Goal: Information Seeking & Learning: Find specific fact

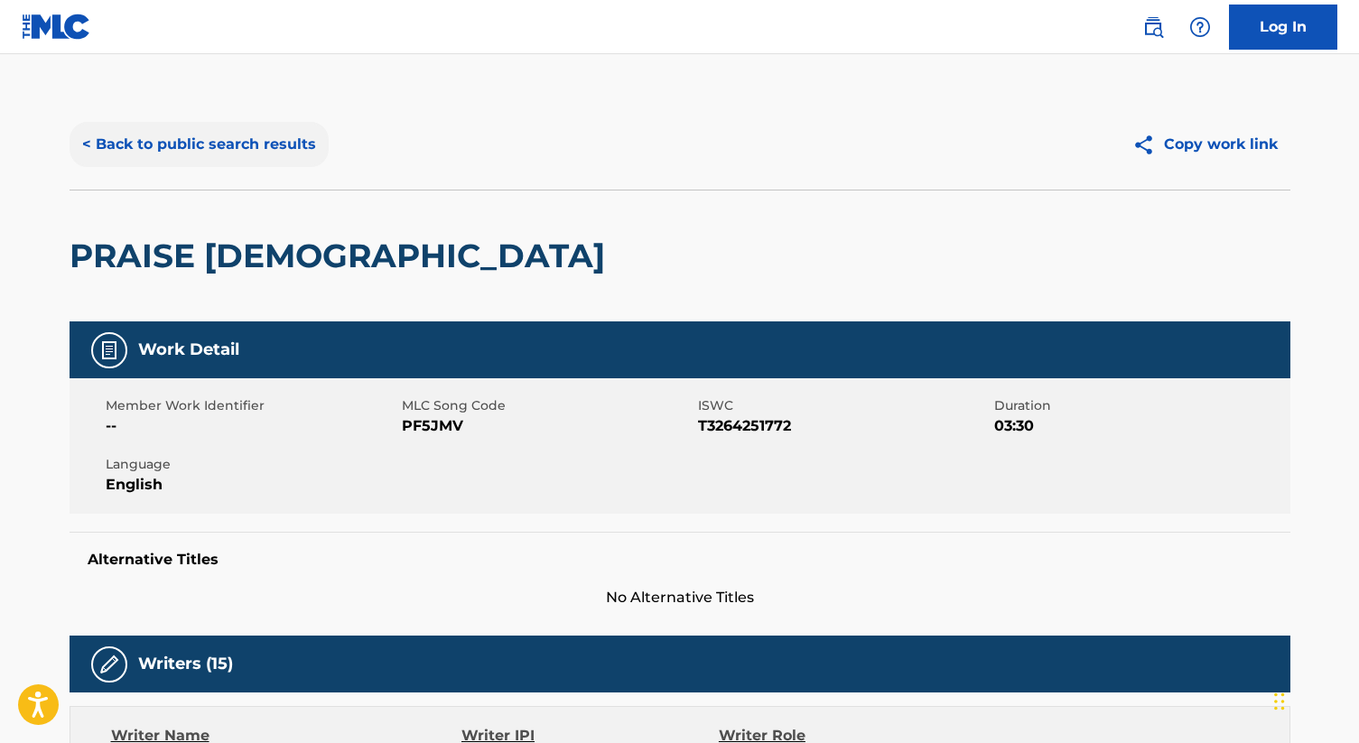
click at [235, 147] on button "< Back to public search results" at bounding box center [199, 144] width 259 height 45
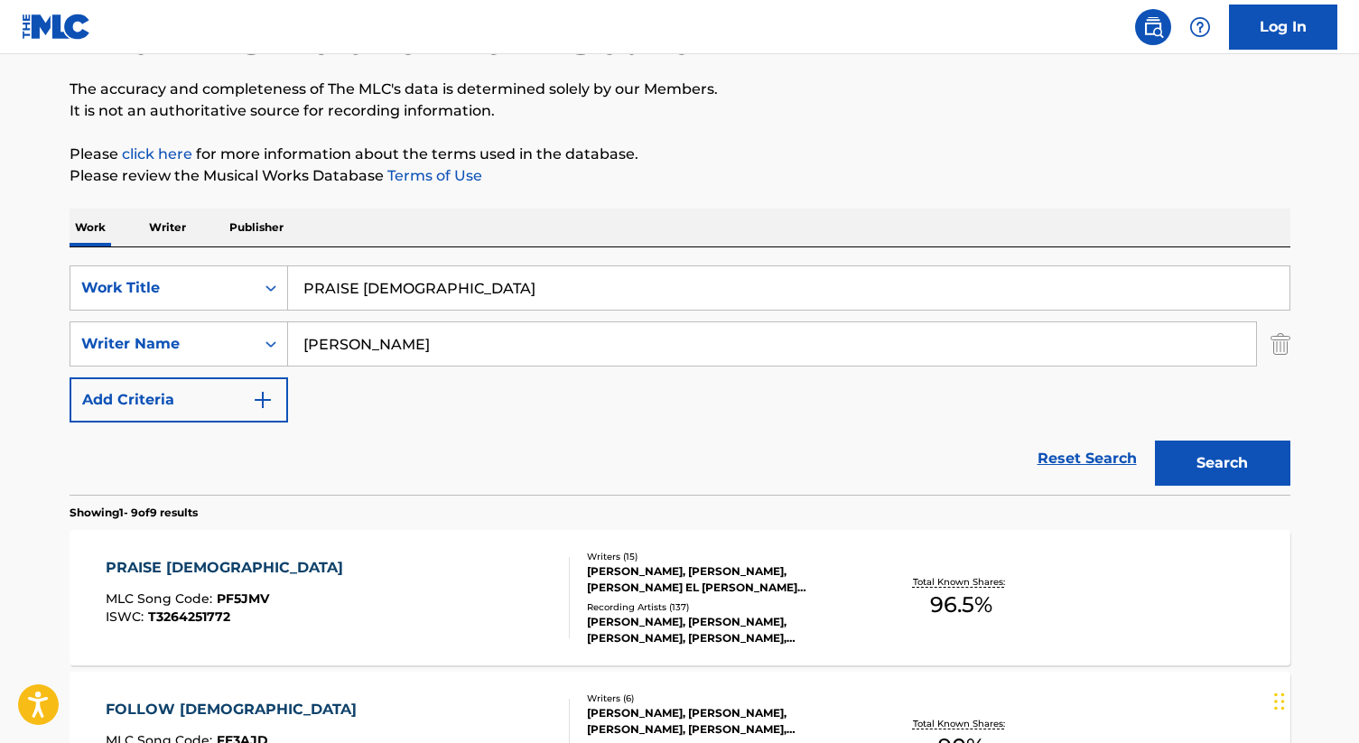
click at [434, 286] on input "PRAISE [DEMOGRAPHIC_DATA]" at bounding box center [789, 287] width 1002 height 43
click at [1281, 344] on img "Search Form" at bounding box center [1281, 344] width 20 height 45
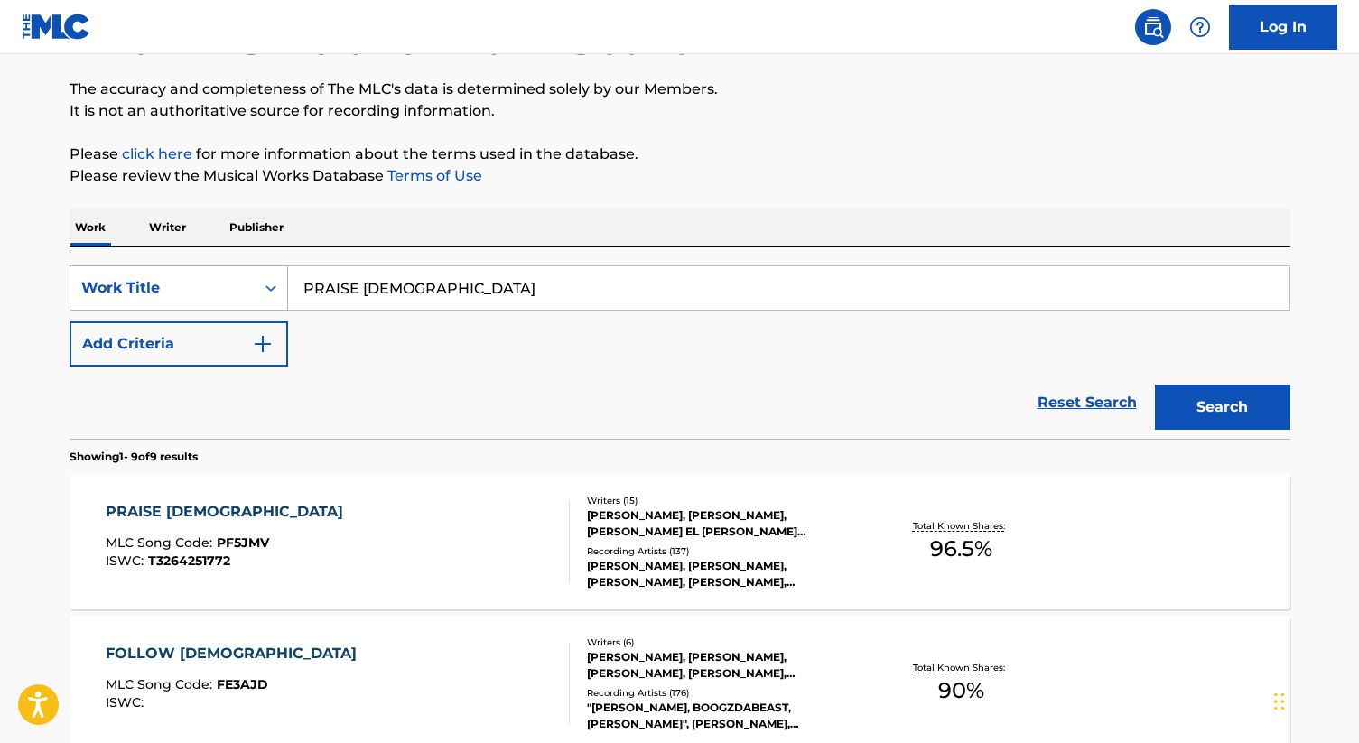
click at [275, 283] on icon "Search Form" at bounding box center [271, 288] width 18 height 18
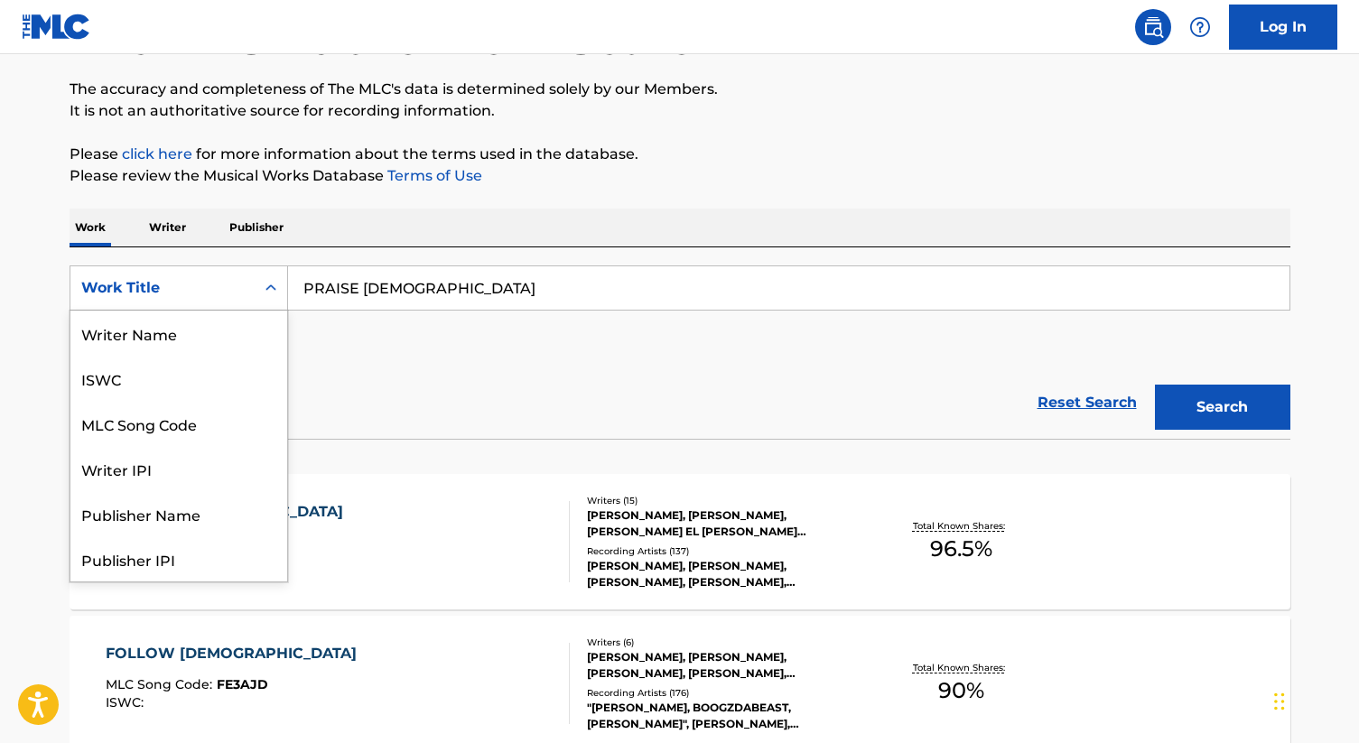
scroll to position [90, 0]
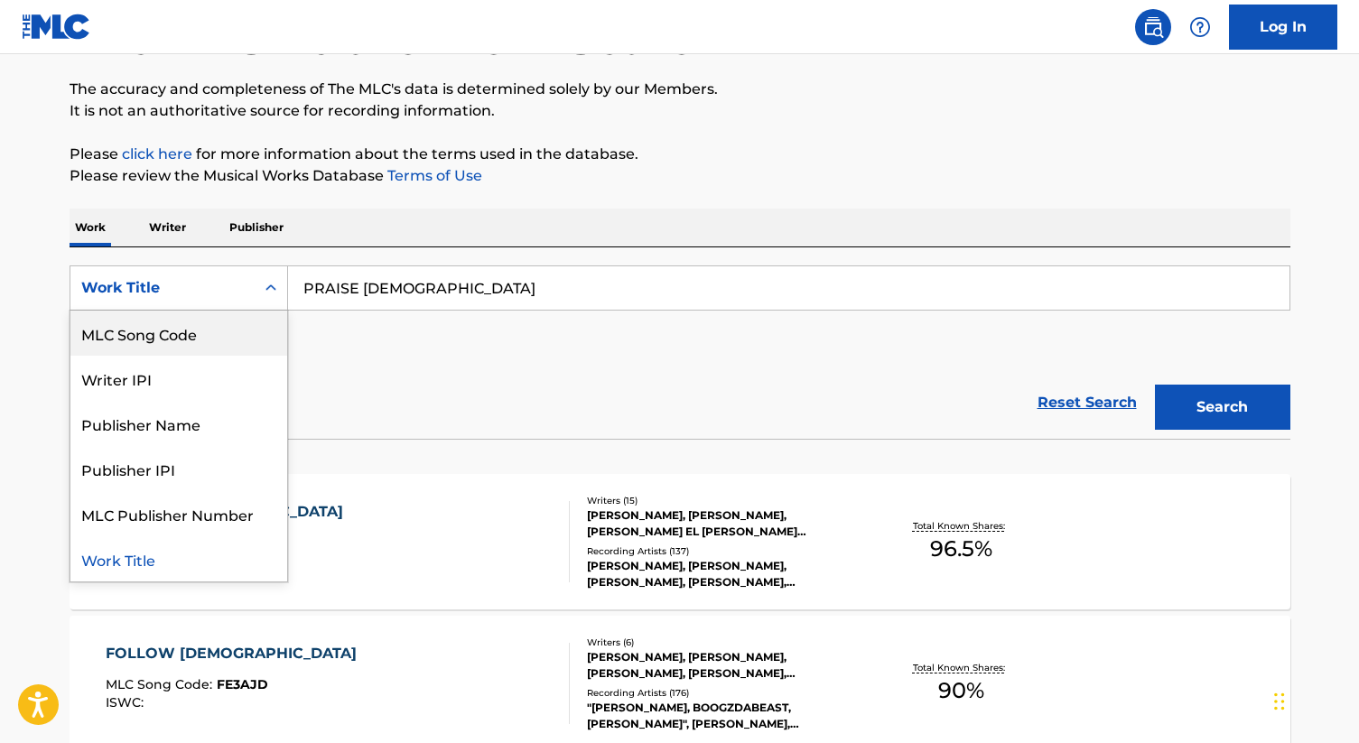
click at [191, 339] on div "MLC Song Code" at bounding box center [178, 333] width 217 height 45
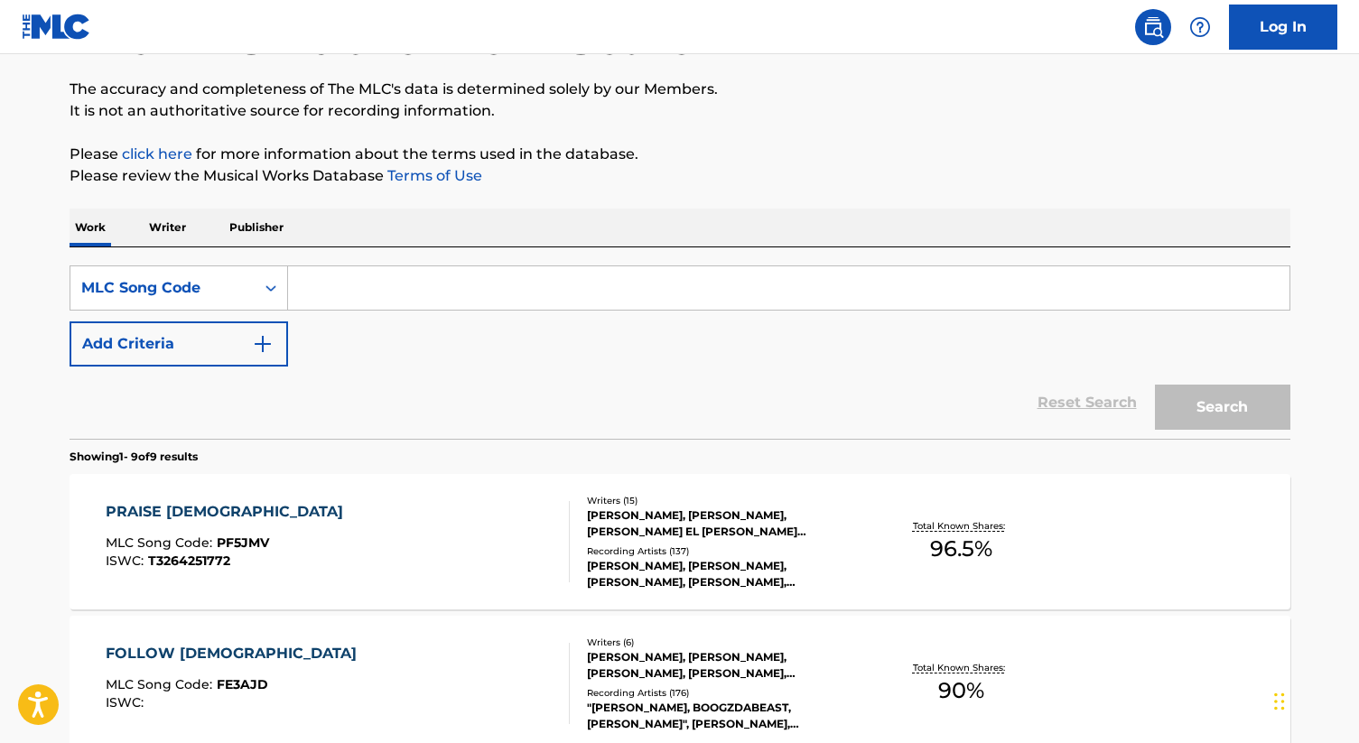
click at [320, 295] on input "Search Form" at bounding box center [789, 287] width 1002 height 43
paste input "IC86M7"
type input "IC86M7"
click at [1204, 398] on button "Search" at bounding box center [1222, 407] width 135 height 45
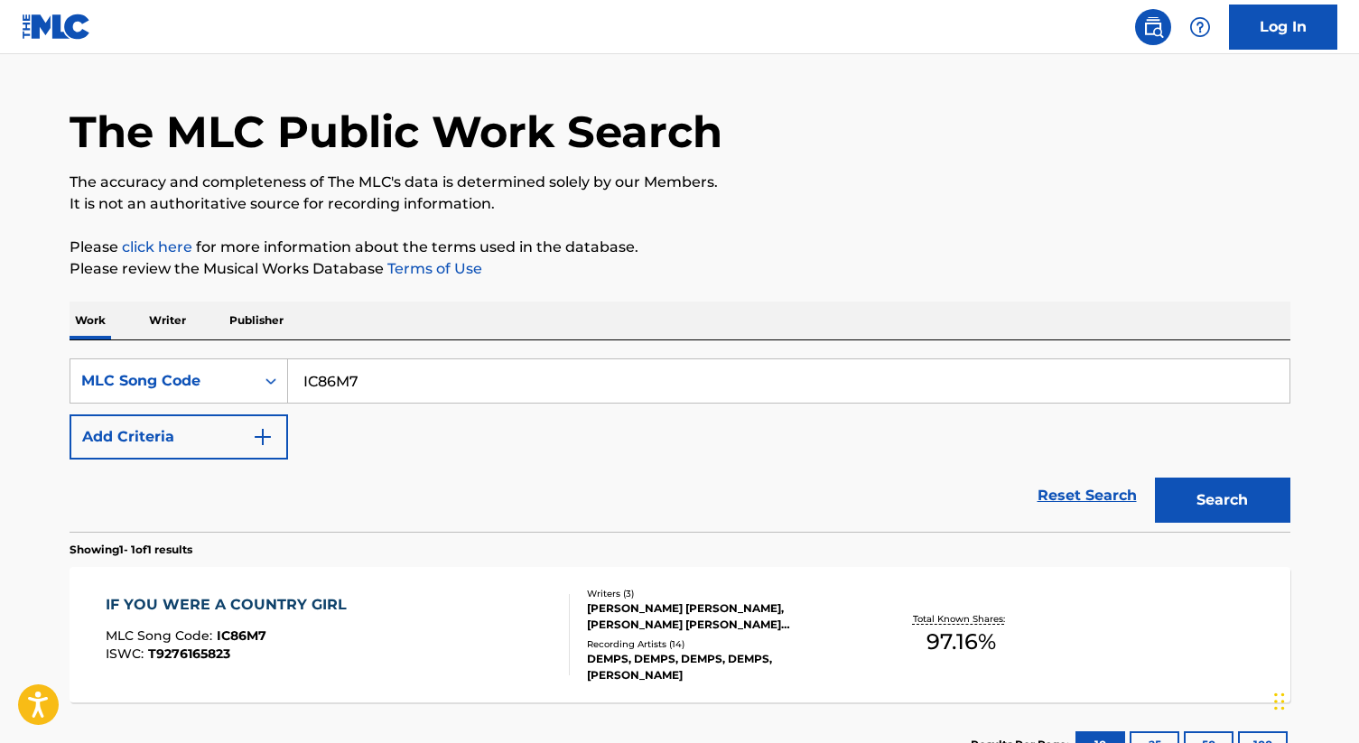
scroll to position [136, 0]
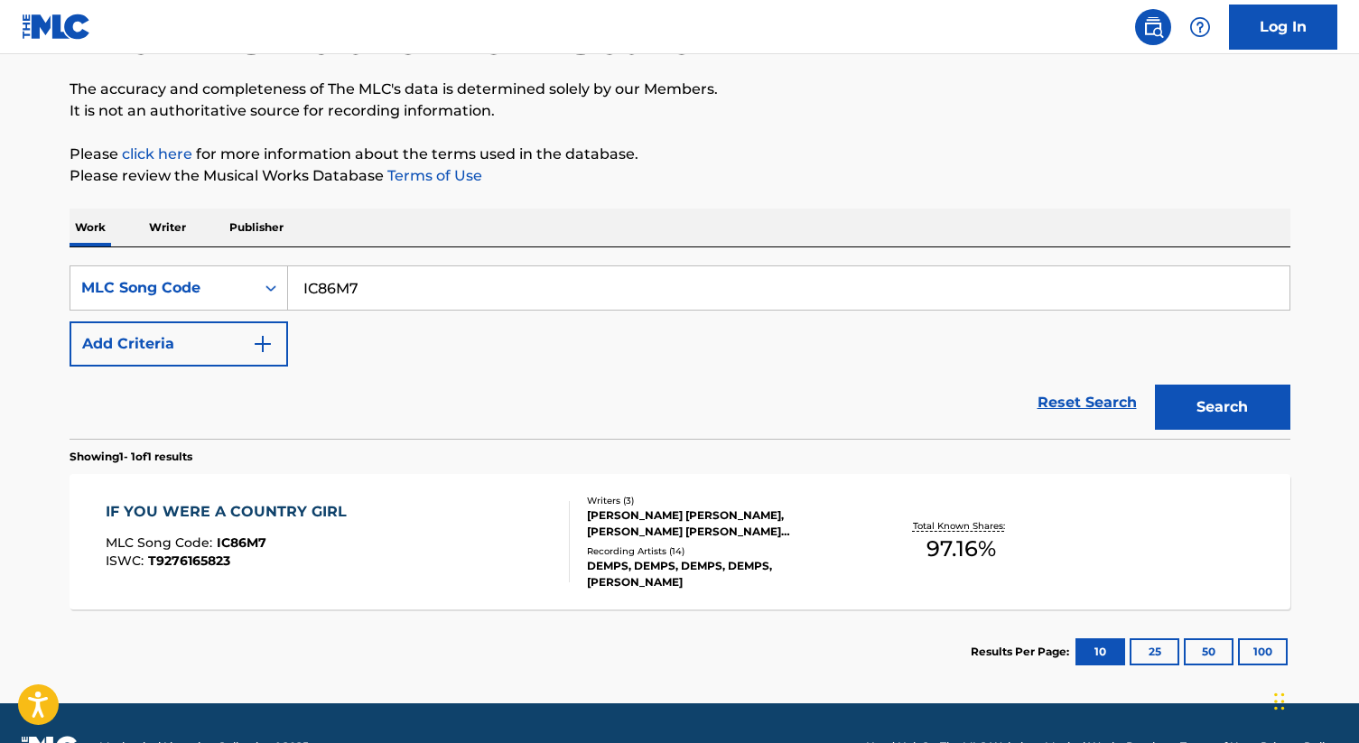
click at [667, 515] on div "[PERSON_NAME] [PERSON_NAME], [PERSON_NAME] [PERSON_NAME] [PERSON_NAME]" at bounding box center [723, 524] width 273 height 33
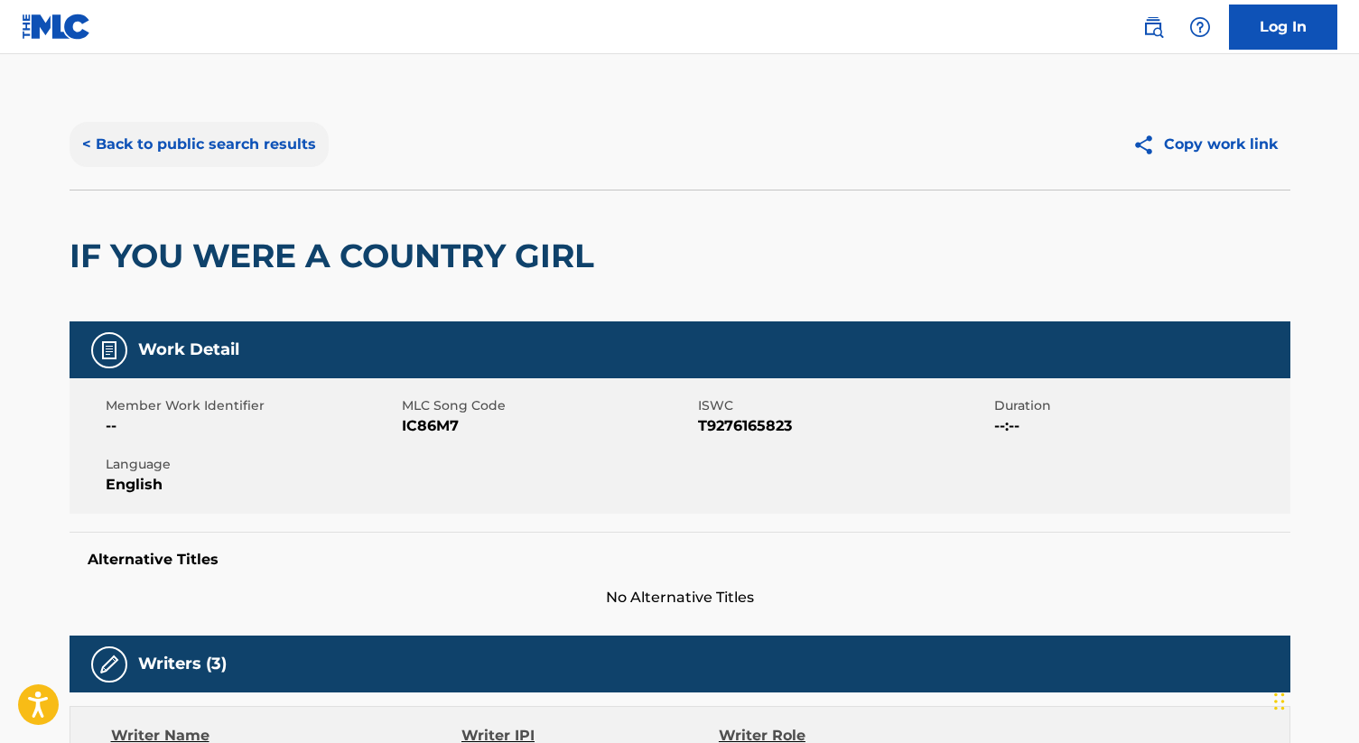
click at [280, 156] on button "< Back to public search results" at bounding box center [199, 144] width 259 height 45
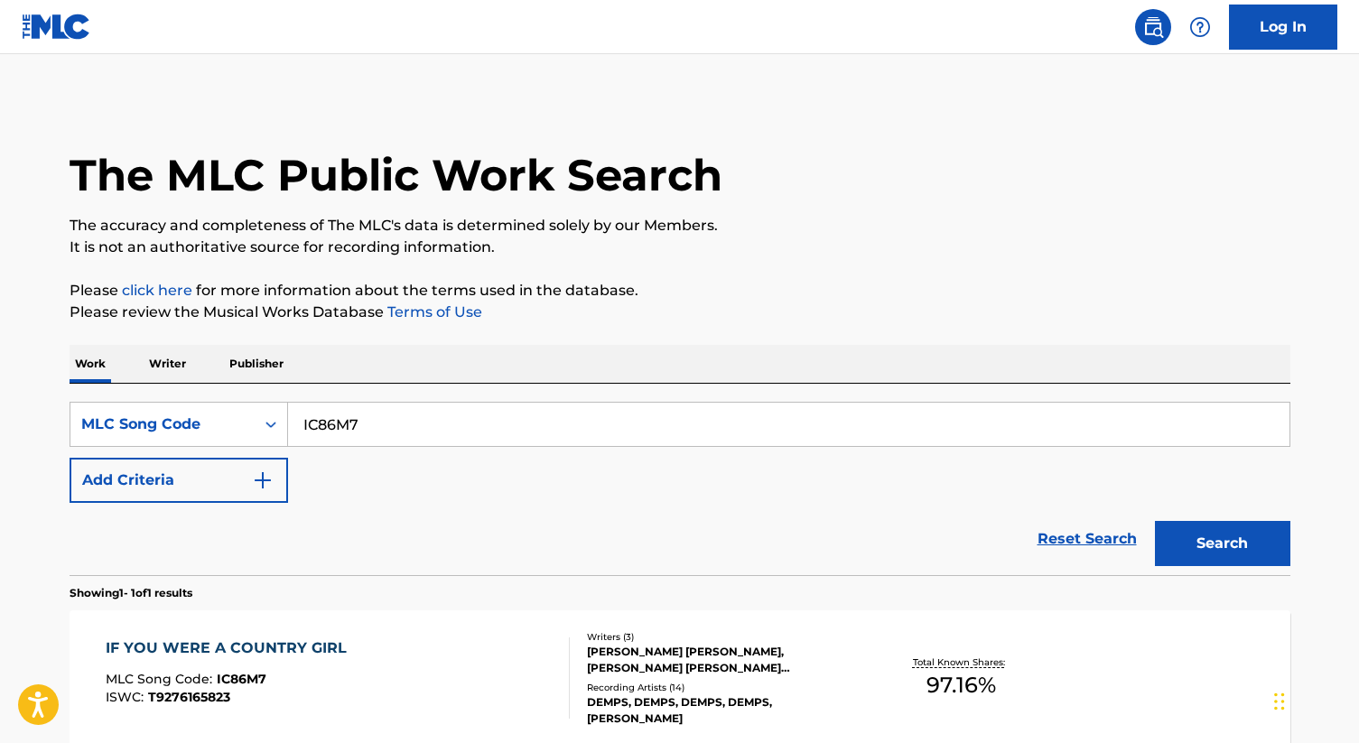
scroll to position [136, 0]
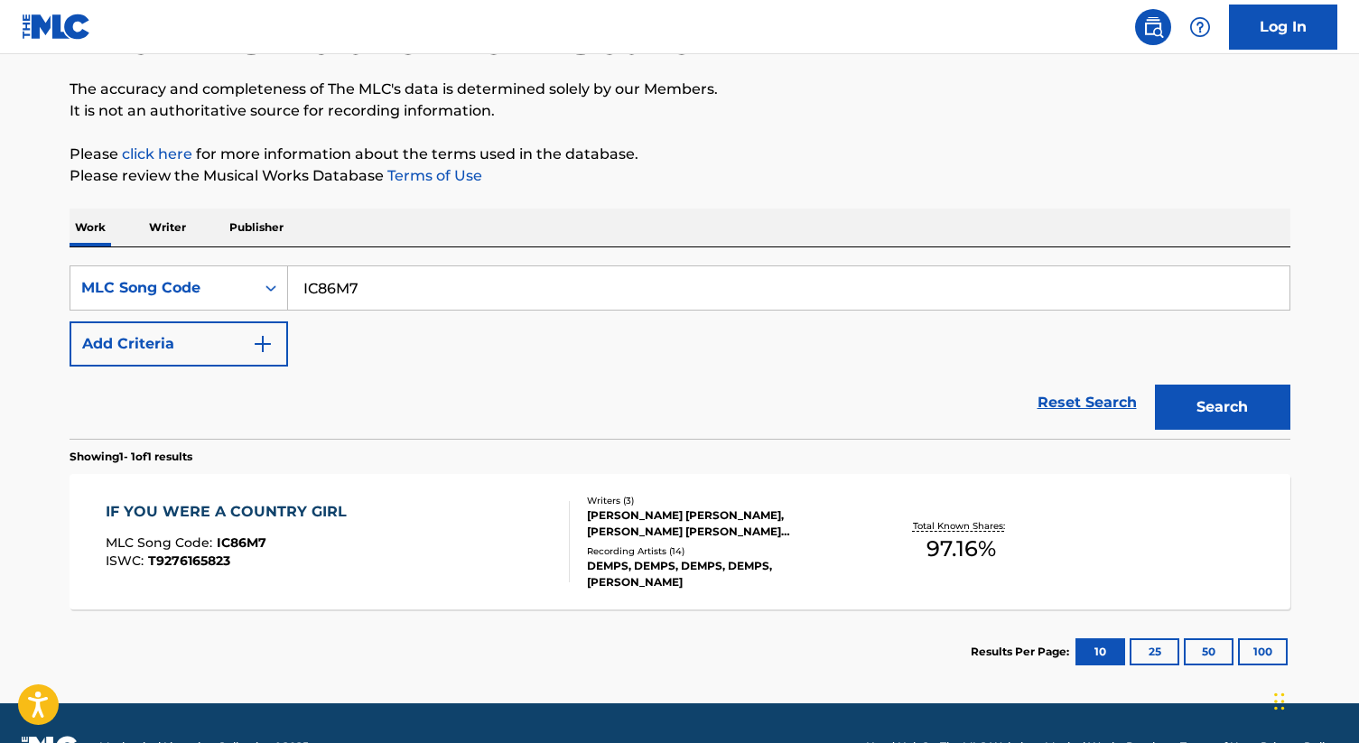
click at [387, 266] on div "IC86M7" at bounding box center [789, 288] width 1003 height 45
click at [387, 293] on input "IC86M7" at bounding box center [789, 287] width 1002 height 43
paste input "3OO4"
type input "IC3OO4"
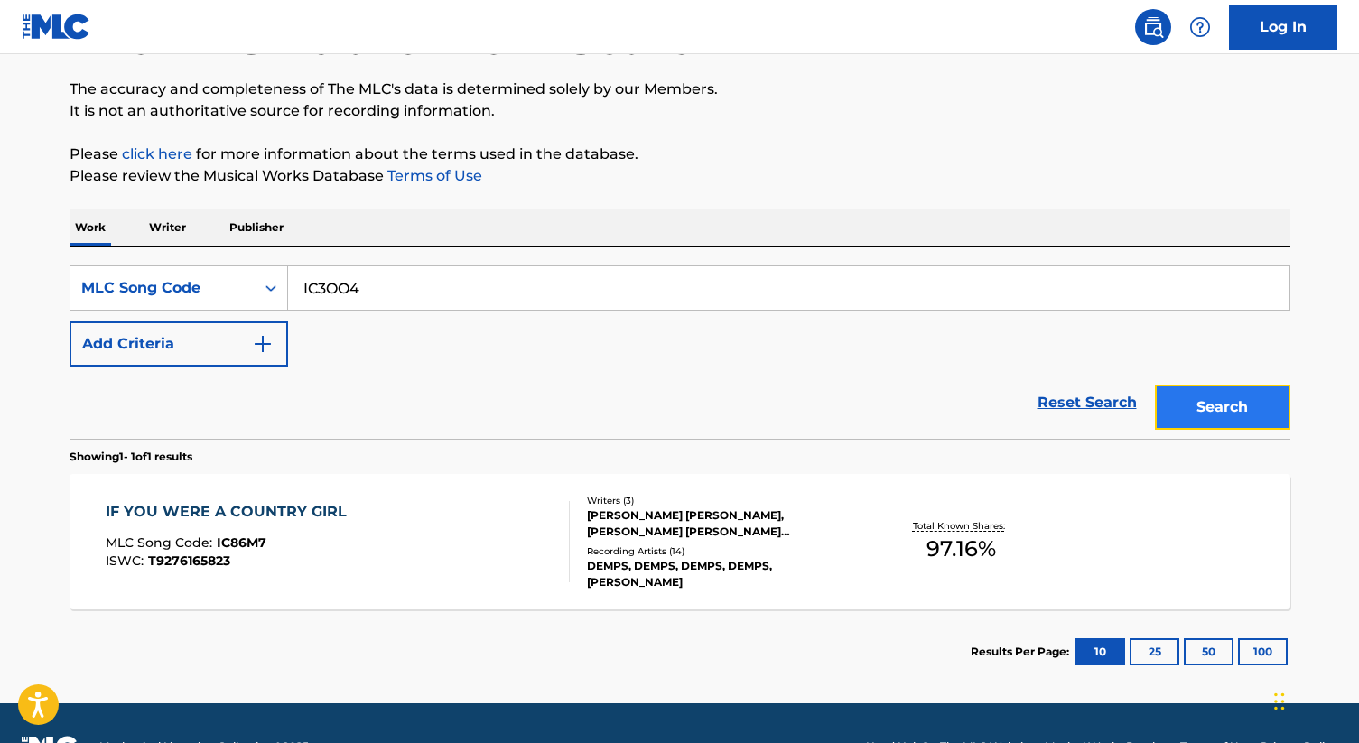
click at [1210, 409] on button "Search" at bounding box center [1222, 407] width 135 height 45
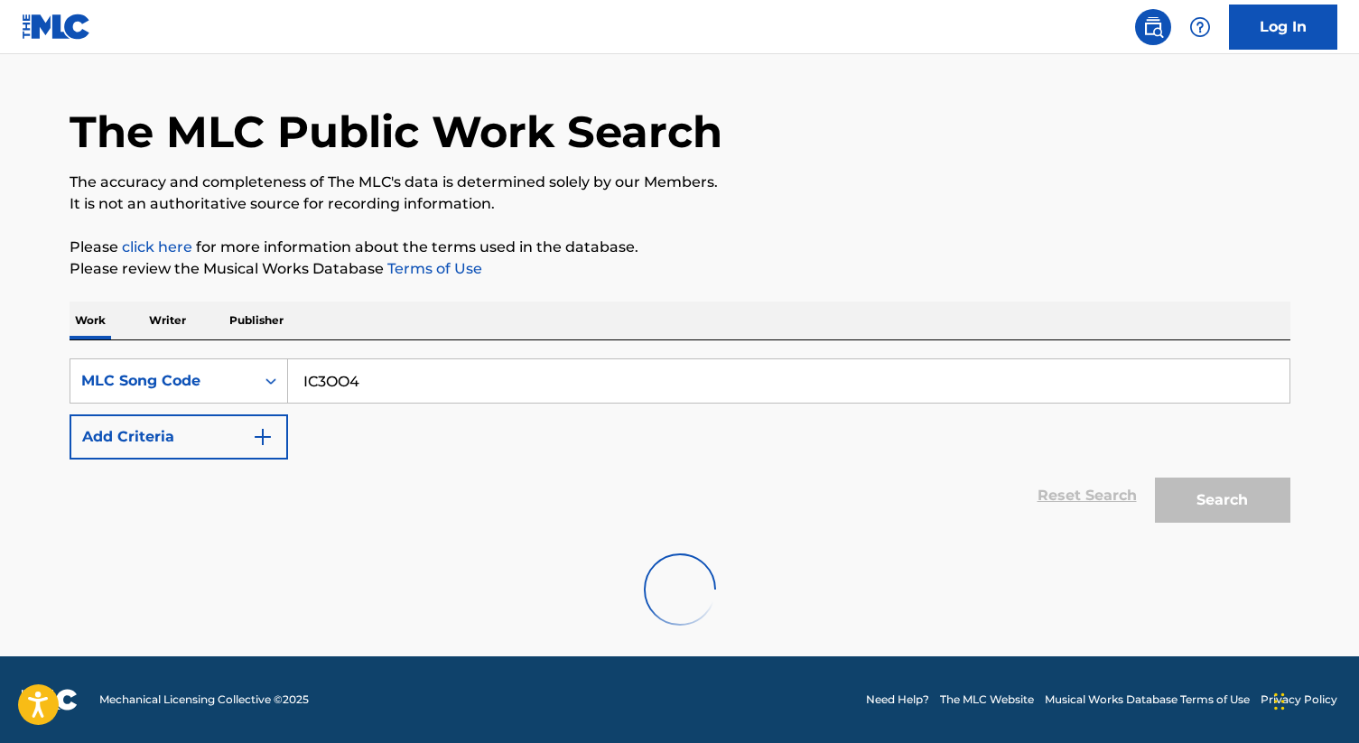
scroll to position [0, 0]
